Goal: Use online tool/utility: Utilize a website feature to perform a specific function

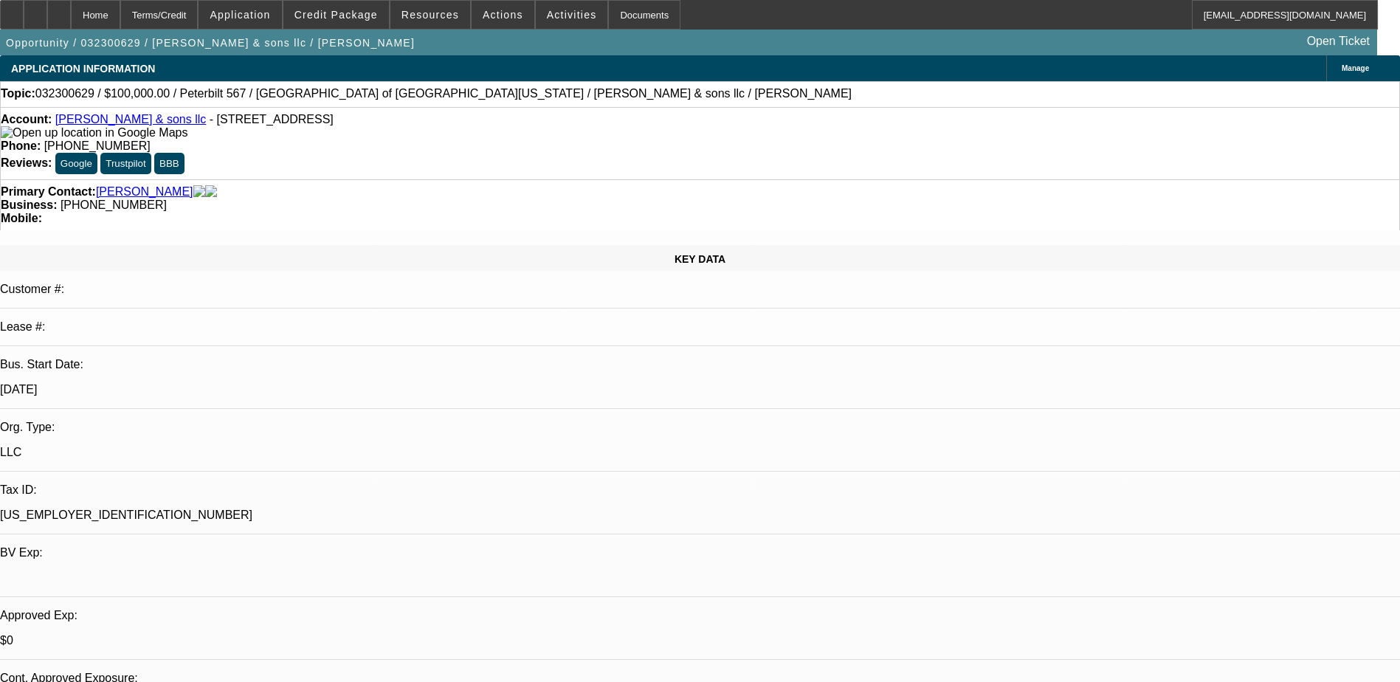
select select "0"
select select "2"
select select "0.1"
select select "0"
select select "2"
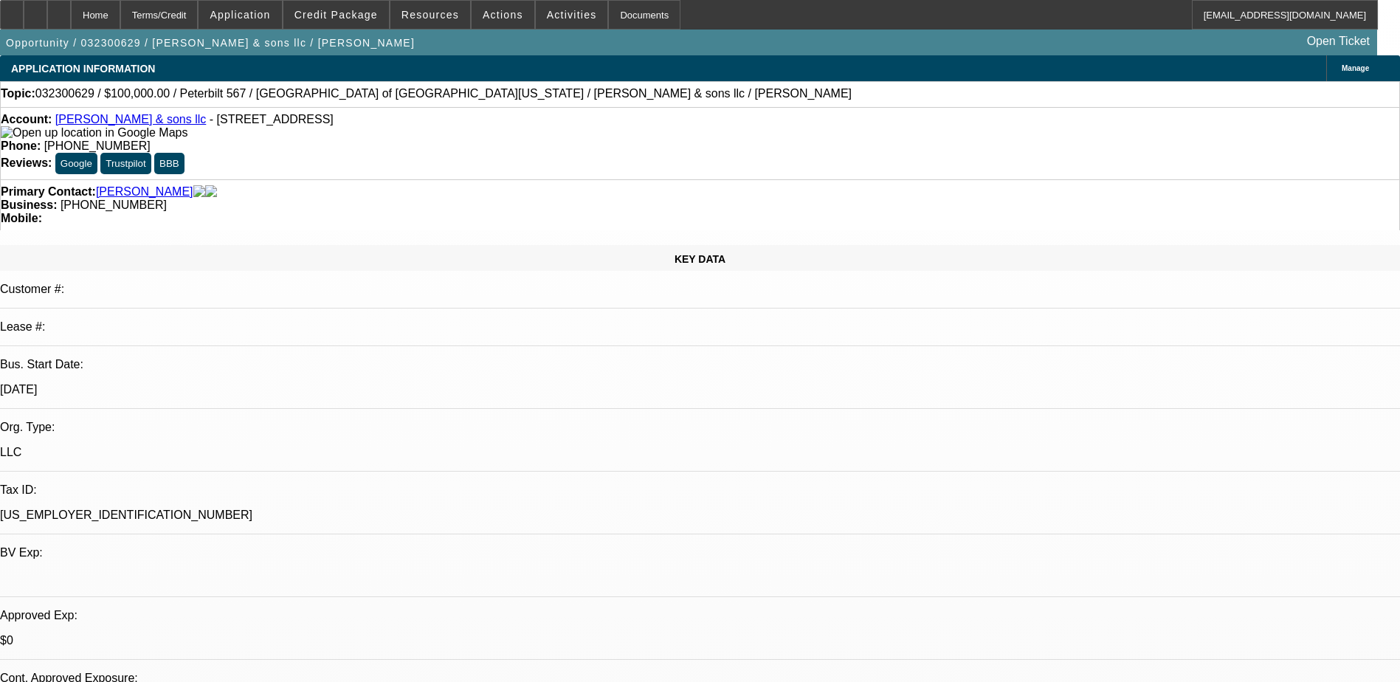
select select "0.1"
select select "0"
select select "2"
select select "0"
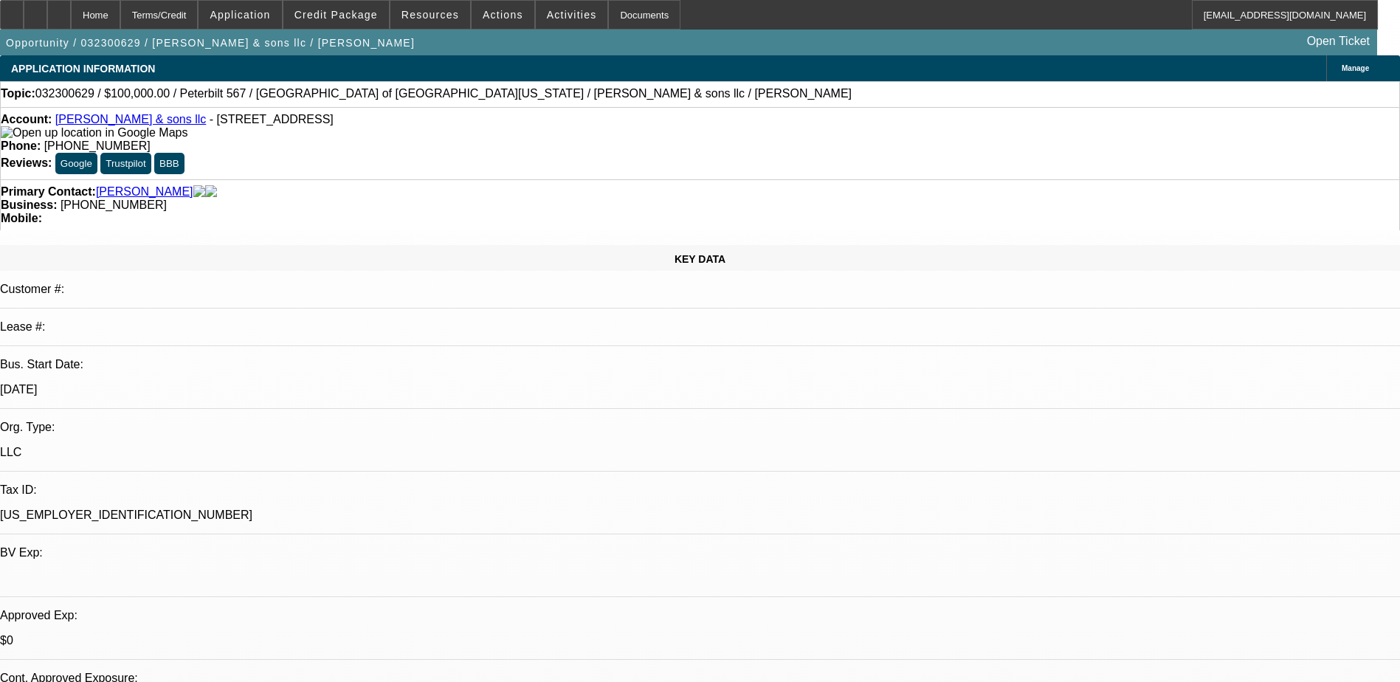
select select "2"
select select "0.1"
select select "1"
select select "2"
select select "4"
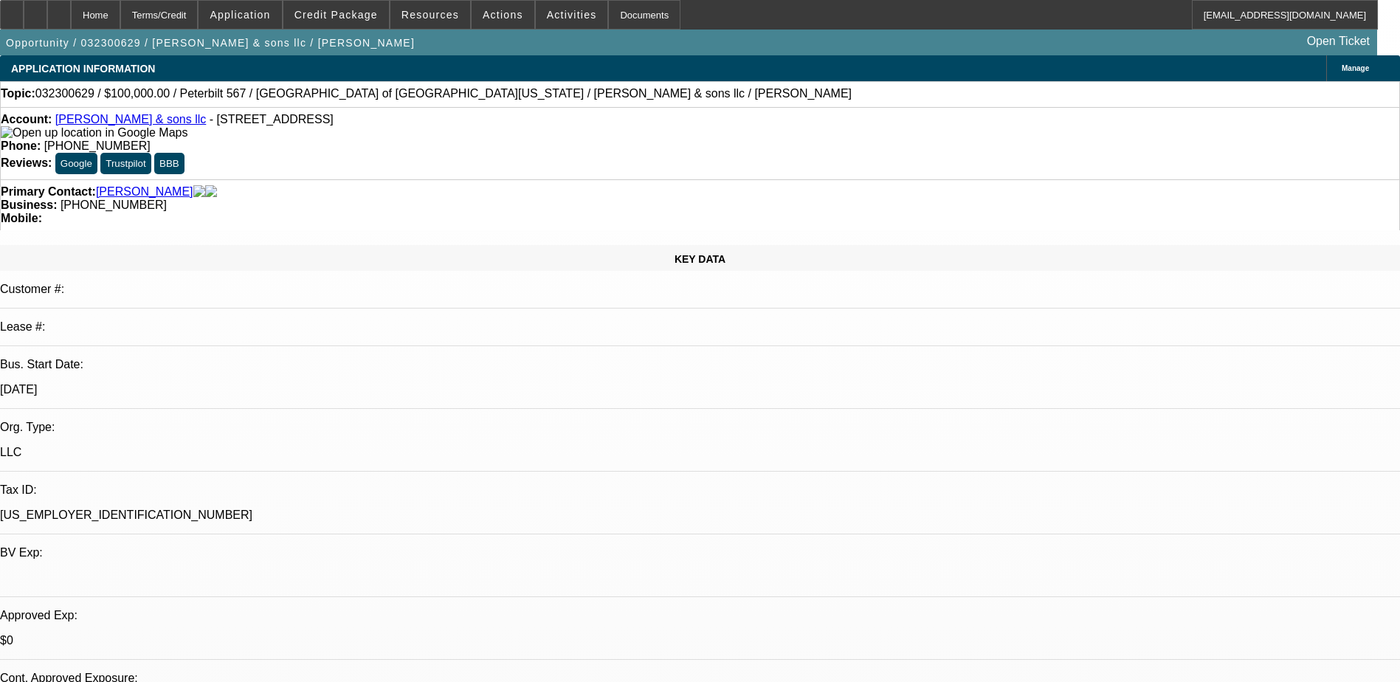
select select "1"
select select "2"
select select "4"
select select "1"
select select "2"
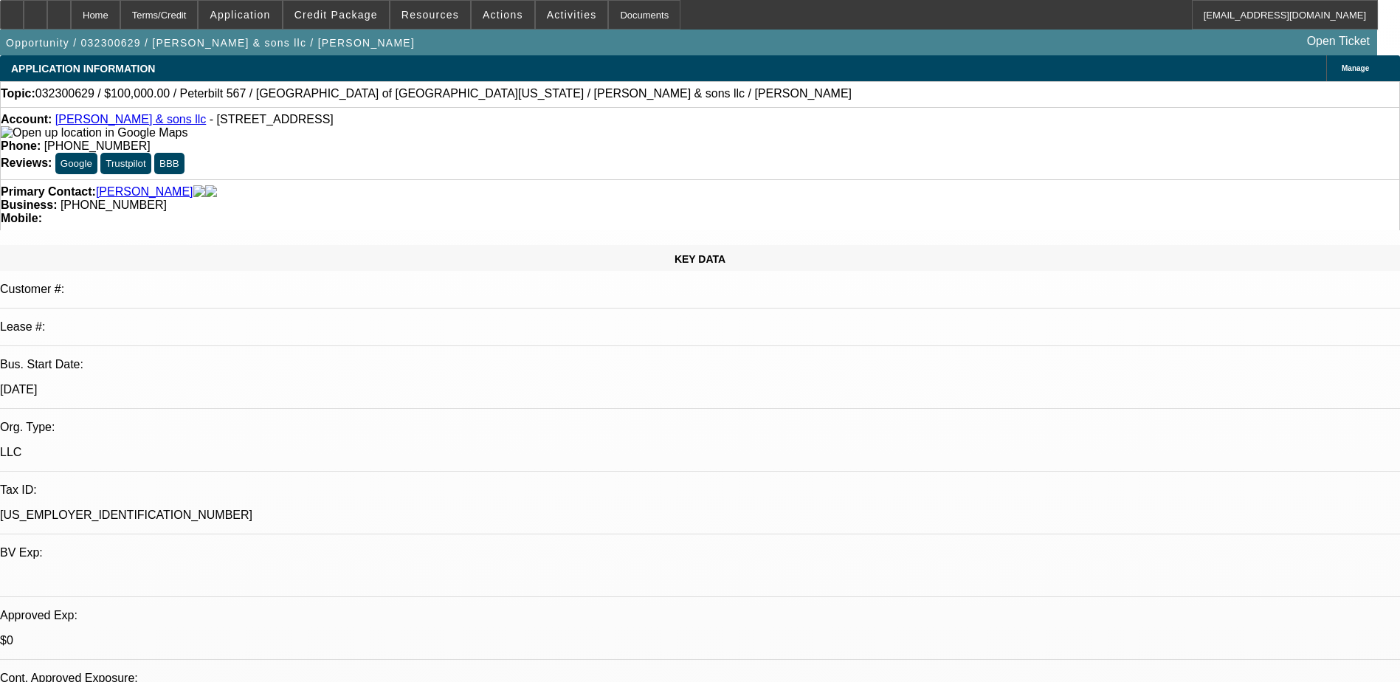
select select "6"
select select "1"
select select "2"
select select "4"
